Goal: Information Seeking & Learning: Learn about a topic

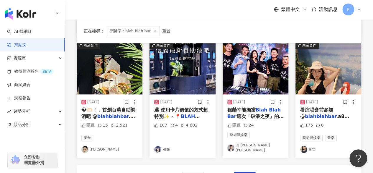
click at [356, 134] on div "藝術與娛樂 音樂" at bounding box center [328, 137] width 56 height 6
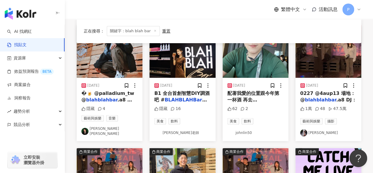
scroll to position [38, 0]
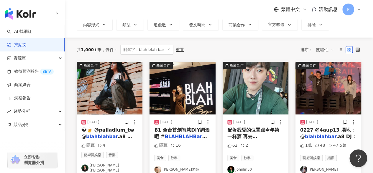
click at [326, 88] on img "button" at bounding box center [329, 88] width 66 height 53
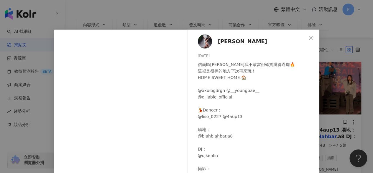
click at [309, 38] on icon "close" at bounding box center [311, 38] width 5 height 5
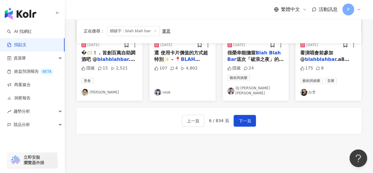
scroll to position [333, 0]
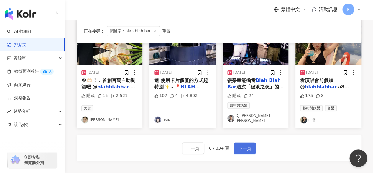
click at [246, 145] on span "下一頁" at bounding box center [245, 148] width 12 height 7
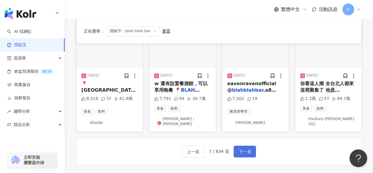
scroll to position [345, 0]
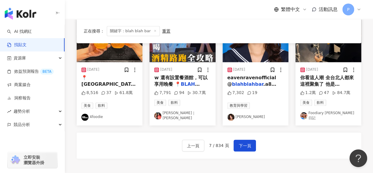
drag, startPoint x: 355, startPoint y: 123, endPoint x: 341, endPoint y: 109, distance: 19.6
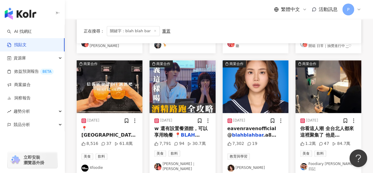
scroll to position [315, 0]
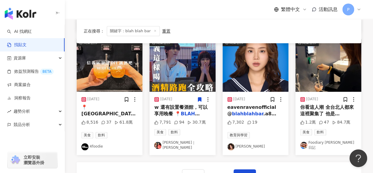
click at [237, 81] on img "button" at bounding box center [256, 65] width 66 height 53
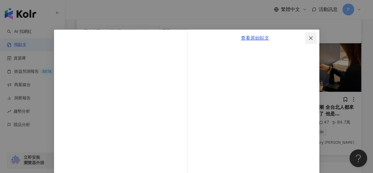
click at [309, 40] on icon "close" at bounding box center [311, 38] width 5 height 5
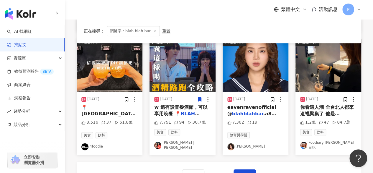
click at [324, 58] on img "button" at bounding box center [329, 65] width 66 height 53
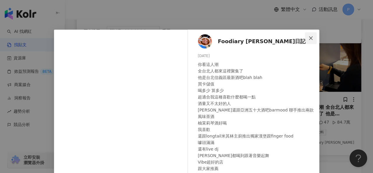
click at [309, 37] on icon "close" at bounding box center [311, 38] width 4 height 4
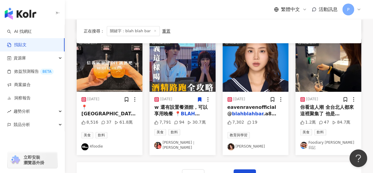
click at [124, 71] on img "button" at bounding box center [110, 65] width 66 height 53
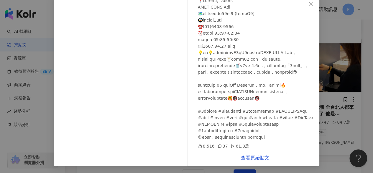
scroll to position [0, 0]
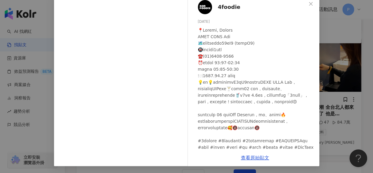
click at [204, 6] on img at bounding box center [205, 7] width 14 height 14
click at [309, 5] on icon "close" at bounding box center [311, 3] width 5 height 5
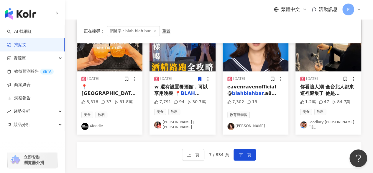
scroll to position [345, 0]
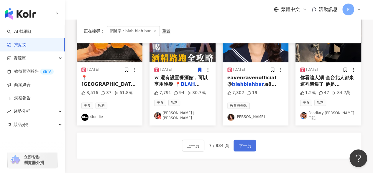
click at [240, 142] on span "下一頁" at bounding box center [245, 145] width 12 height 7
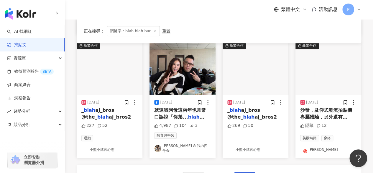
scroll to position [325, 0]
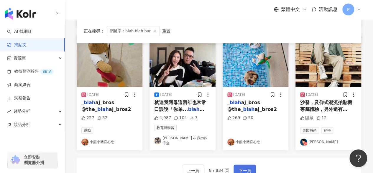
click at [248, 167] on span "下一頁" at bounding box center [245, 170] width 12 height 7
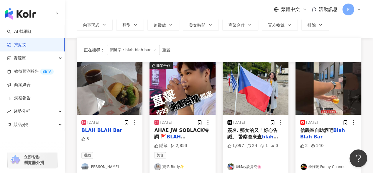
scroll to position [59, 0]
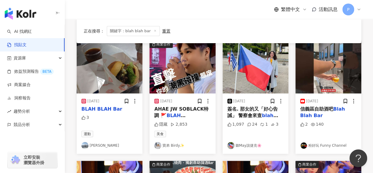
click at [315, 73] on img "button" at bounding box center [329, 67] width 66 height 53
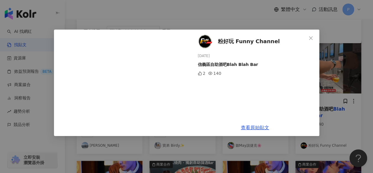
click at [328, 68] on div "粉好玩 Funny Channel 2024/6/4 信義區自助酒吧Blah Blah Bar 2 140 查看原始貼文" at bounding box center [186, 86] width 373 height 173
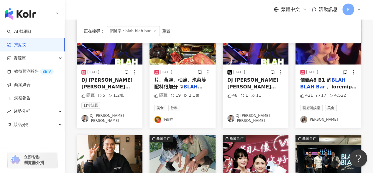
scroll to position [177, 0]
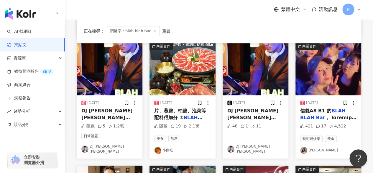
click at [325, 76] on img "button" at bounding box center [329, 68] width 66 height 53
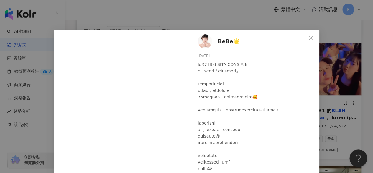
scroll to position [59, 0]
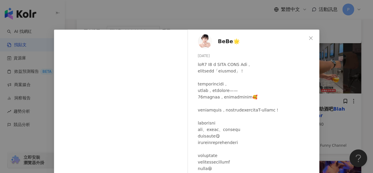
click at [329, 63] on div "BeBe🌟 2025/4/25 422 17 4,560 查看原始貼文" at bounding box center [186, 86] width 373 height 173
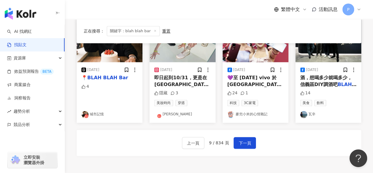
scroll to position [354, 0]
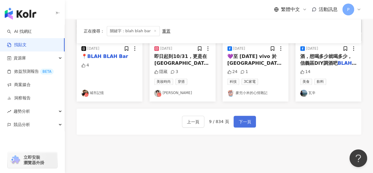
click at [245, 123] on button "下一頁" at bounding box center [245, 121] width 22 height 12
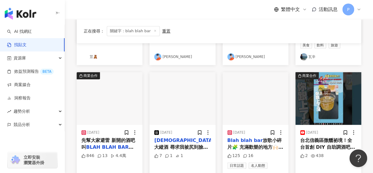
scroll to position [177, 0]
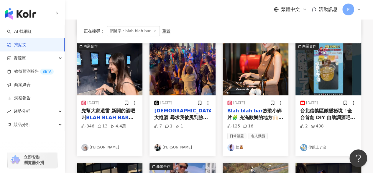
click at [111, 78] on img "button" at bounding box center [110, 68] width 66 height 53
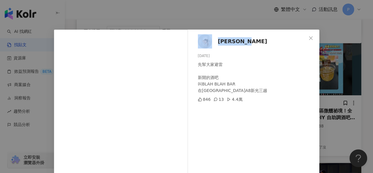
drag, startPoint x: 212, startPoint y: 41, endPoint x: 255, endPoint y: 43, distance: 42.5
click at [255, 43] on div "江亭葦 Tania 2024/4/20 先幫大家避雷 新開的酒吧 叫BLAH BLAH BAR 在信義區A8新光三越 846 13 4.4萬" at bounding box center [255, 107] width 129 height 154
copy link "江亭葦 Tania"
click at [346, 93] on div "江亭葦 Tania 2024/4/20 先幫大家避雷 新開的酒吧 叫BLAH BLAH BAR 在信義區A8新光三越 846 13 4.4萬 查看原始貼文" at bounding box center [186, 86] width 373 height 173
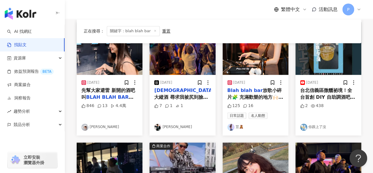
scroll to position [207, 0]
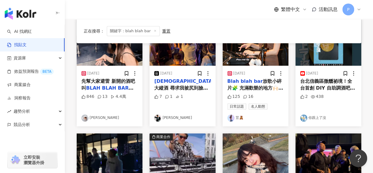
click at [319, 66] on div "2024/3/28 台北信義區微醺祕境！全台首創 DIY 自助調酒吧 BLAH BLAH Bar ｜你跟上了沒｜#shorts #調酒 #酒吧👉🏻立刻追蹤「你…" at bounding box center [329, 96] width 66 height 60
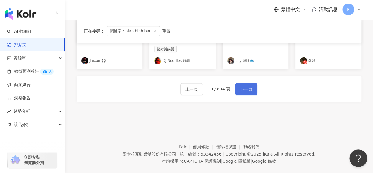
click at [247, 89] on span "下一頁" at bounding box center [246, 89] width 12 height 7
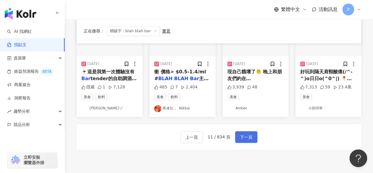
scroll to position [304, 0]
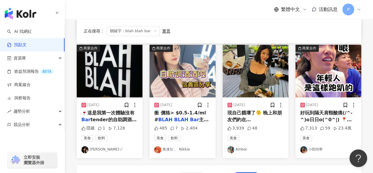
click at [185, 72] on img "button" at bounding box center [183, 71] width 66 height 53
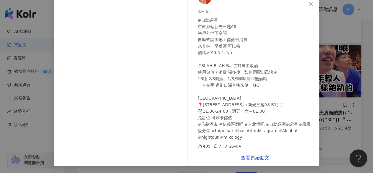
scroll to position [0, 0]
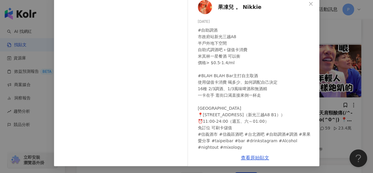
click at [228, 8] on span "果凍兒 。 Nikkie" at bounding box center [240, 7] width 44 height 8
click at [338, 23] on div "果凍兒 。 Nikkie 2024/4/30 #自助調酒 市政府站新光三越A8 半戶外地下空間 自助式調酒吧＋儲值卡消費 米其林一星餐酒 可以衝 價格> $0…" at bounding box center [186, 86] width 373 height 173
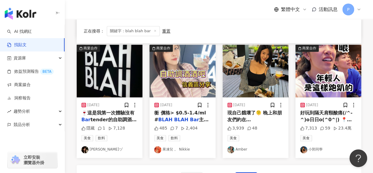
click at [332, 56] on img "button" at bounding box center [329, 71] width 66 height 53
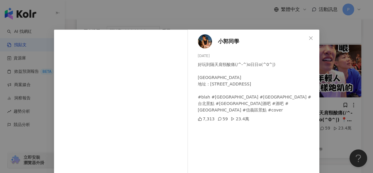
click at [349, 59] on div "小郭同學 2025/6/30 好玩到隔天肩頸酸痛(/^-^)o日日o(^0^|) 📍BLAH BLAH Bar 地址：台北市信義區松高路12號A8-B1 #b…" at bounding box center [186, 86] width 373 height 173
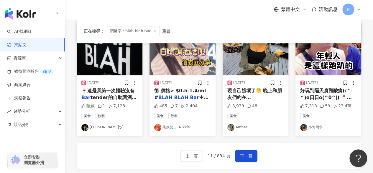
scroll to position [392, 0]
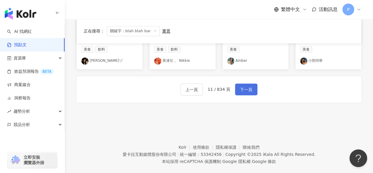
click at [241, 84] on button "下一頁" at bounding box center [246, 89] width 22 height 12
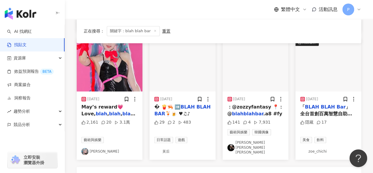
scroll to position [295, 0]
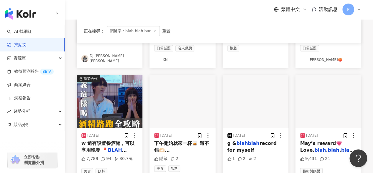
scroll to position [177, 0]
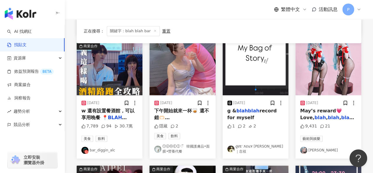
click at [114, 75] on img "button" at bounding box center [110, 68] width 66 height 53
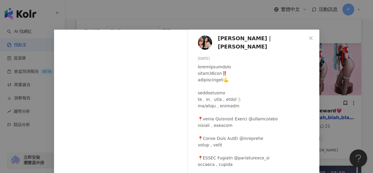
click at [367, 96] on div "Sandra｜珊卓 2024/9/20 7,791 94 30.7萬 查看原始貼文" at bounding box center [186, 86] width 373 height 173
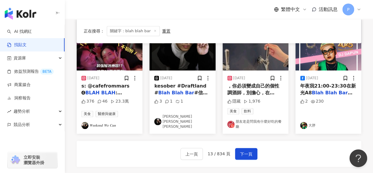
scroll to position [266, 0]
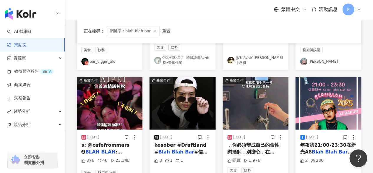
click at [119, 120] on img "button" at bounding box center [110, 103] width 66 height 53
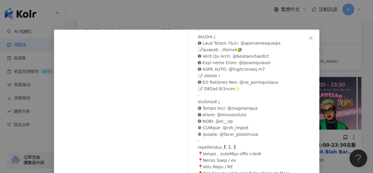
scroll to position [148, 0]
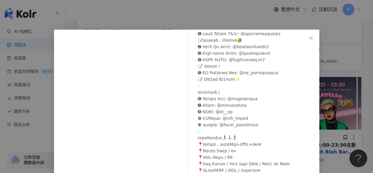
click at [335, 130] on div "𝑾𝒆𝒆𝒌𝒆𝒏𝒅 𝑾𝒆 𝑪𝒂𝒏 2024/9/26 376 46 23.3萬 查看原始貼文" at bounding box center [186, 86] width 373 height 173
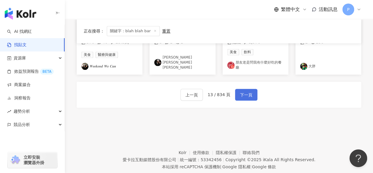
click at [250, 94] on span "下一頁" at bounding box center [246, 94] width 12 height 7
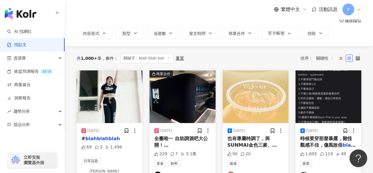
scroll to position [59, 0]
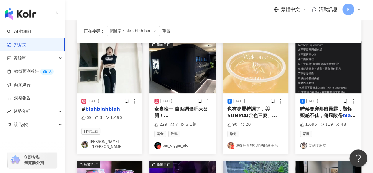
click at [195, 84] on img "button" at bounding box center [183, 67] width 66 height 53
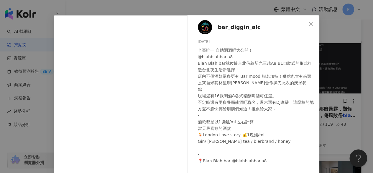
scroll to position [5, 0]
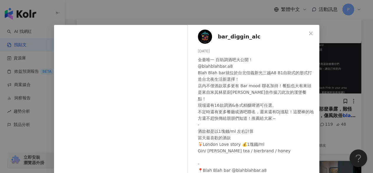
click at [207, 33] on img at bounding box center [205, 37] width 14 height 14
click at [312, 35] on span "Close" at bounding box center [311, 33] width 12 height 5
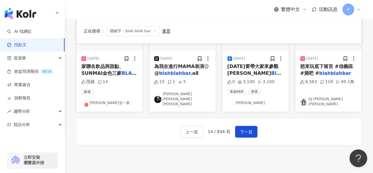
scroll to position [354, 0]
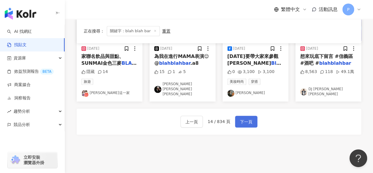
click at [244, 118] on span "下一頁" at bounding box center [246, 121] width 12 height 7
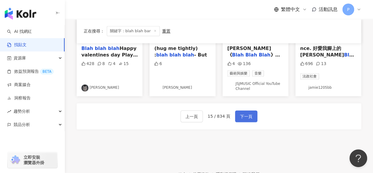
scroll to position [357, 0]
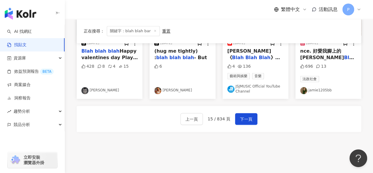
click at [340, 106] on div "上一頁 15 / 834 頁 下一頁" at bounding box center [219, 119] width 285 height 26
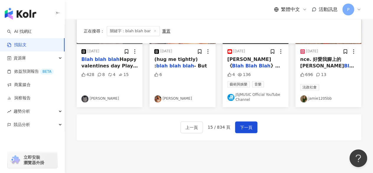
scroll to position [327, 0]
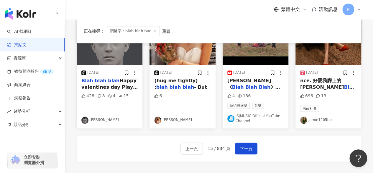
drag, startPoint x: 359, startPoint y: 96, endPoint x: 359, endPoint y: 99, distance: 3.0
click at [359, 96] on div "2024/6/23 nce. 好愛我腳上的Manolo Blah nik 紅色Maysale ！！ 696 13 法政社會 jamie1205bb" at bounding box center [329, 96] width 66 height 63
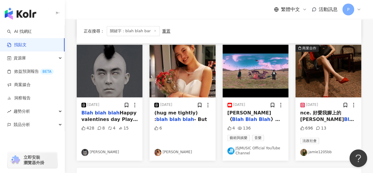
scroll to position [384, 0]
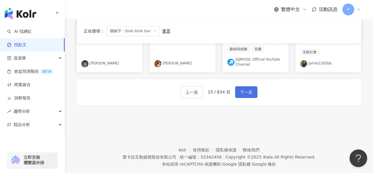
click at [244, 93] on span "下一頁" at bounding box center [246, 92] width 12 height 7
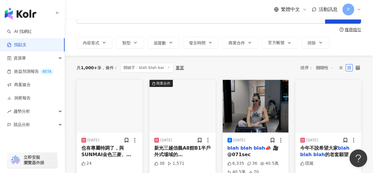
scroll to position [30, 0]
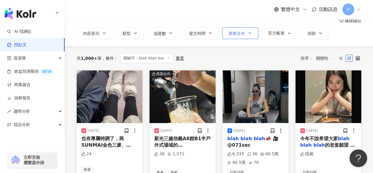
click at [245, 33] on button "商業合作" at bounding box center [241, 33] width 36 height 12
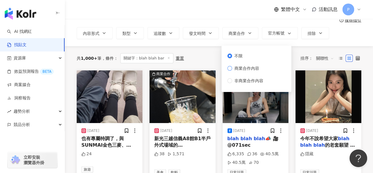
click at [230, 71] on label "商業合作內容" at bounding box center [247, 68] width 38 height 6
click at [197, 55] on div "共 1,000+ 筆 條件 ： 關鍵字：blah blah bar 重置 排序： 關聯性" at bounding box center [219, 58] width 285 height 10
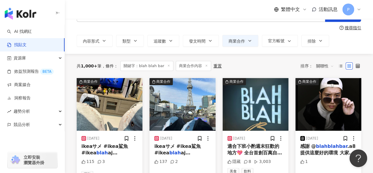
scroll to position [30, 0]
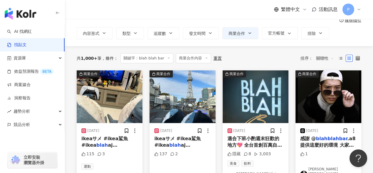
click at [255, 108] on img "button" at bounding box center [256, 96] width 66 height 53
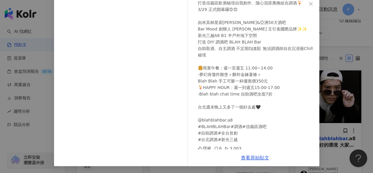
scroll to position [0, 0]
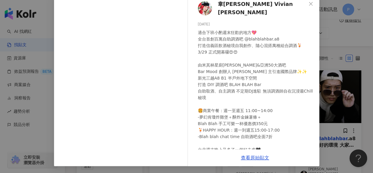
click at [209, 6] on img at bounding box center [205, 8] width 14 height 14
click at [336, 77] on div "韋韋安 Vivian Han 2024/4/12 適合下班小酌週末狂歡的地方💖 全台首創百萬自助調酒吧 @blahblahbar.a8 打造信義區飲酒秘境自我…" at bounding box center [186, 86] width 373 height 173
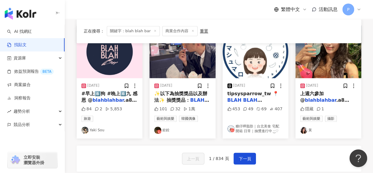
scroll to position [354, 0]
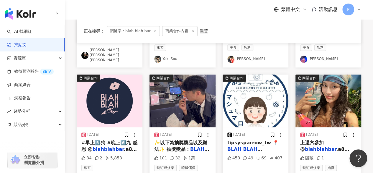
scroll to position [325, 0]
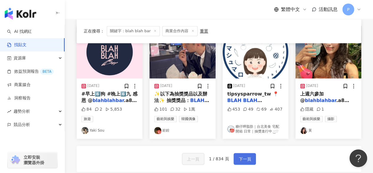
click at [250, 153] on button "下一頁" at bounding box center [245, 159] width 22 height 12
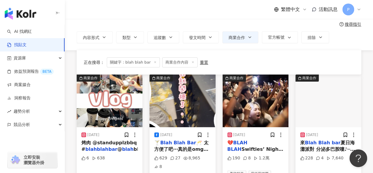
scroll to position [89, 0]
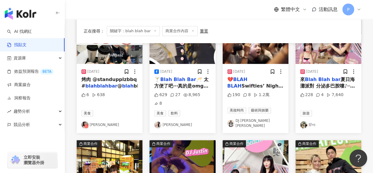
click at [364, 38] on div "商業合作 2024/7/14 來 Blah Blah bar 夏日海灘派對 分泌多巴胺嘍♪───Ｏ（≧∇≦）───♪ 優惠時間：7/19~8/31 優惠訊息：…" at bounding box center [328, 72] width 73 height 122
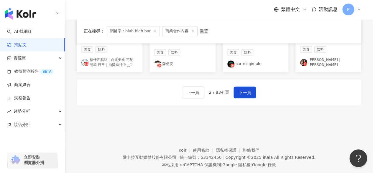
scroll to position [365, 0]
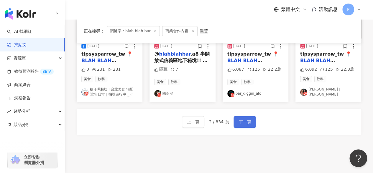
click at [244, 118] on span "下一頁" at bounding box center [245, 121] width 12 height 7
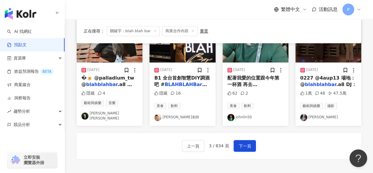
scroll to position [333, 0]
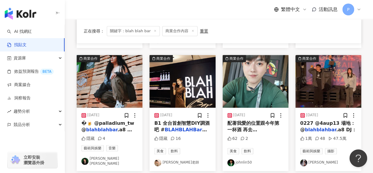
scroll to position [304, 0]
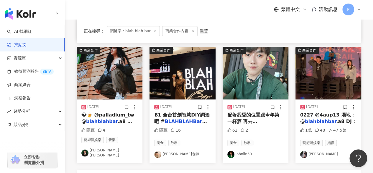
click at [364, 90] on div "商業合作 2025/1/12 0227 @4aup13 場地： @ blahblahbar .a8 DJ： 1萬 48 47.5萬 藝術與娛樂 攝影 李 沁恬" at bounding box center [328, 105] width 73 height 116
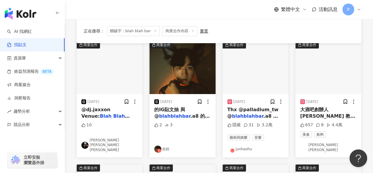
scroll to position [118, 0]
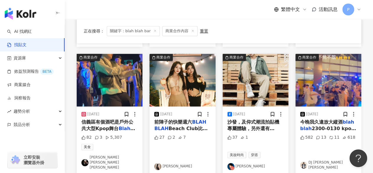
scroll to position [177, 0]
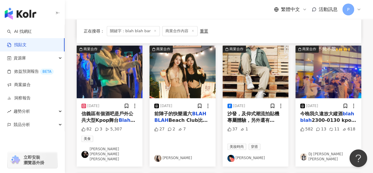
click at [114, 73] on img "button" at bounding box center [110, 71] width 66 height 53
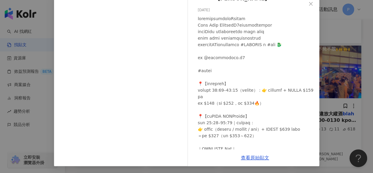
scroll to position [0, 0]
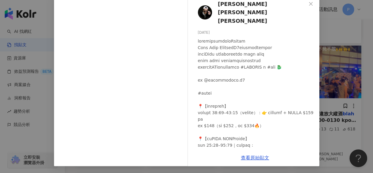
click at [205, 11] on img at bounding box center [205, 12] width 14 height 14
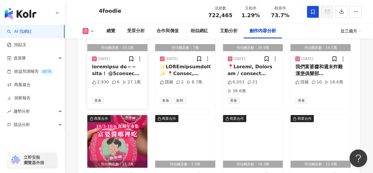
scroll to position [2125, 0]
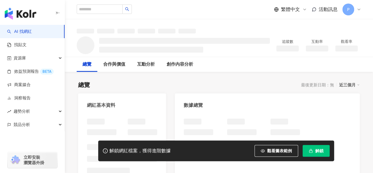
click at [314, 150] on button "解鎖" at bounding box center [316, 151] width 27 height 12
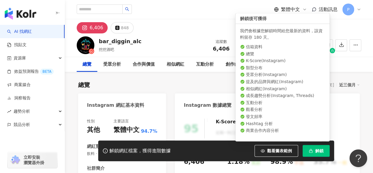
click at [314, 151] on button "解鎖" at bounding box center [316, 151] width 27 height 12
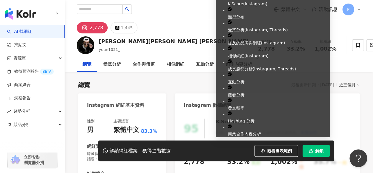
click at [314, 154] on button "解鎖" at bounding box center [316, 151] width 27 height 12
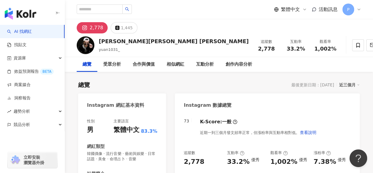
click at [348, 99] on div "Instagram 數據總覽" at bounding box center [267, 102] width 185 height 19
click at [352, 106] on div "Instagram 數據總覽" at bounding box center [267, 102] width 185 height 19
